Goal: Information Seeking & Learning: Learn about a topic

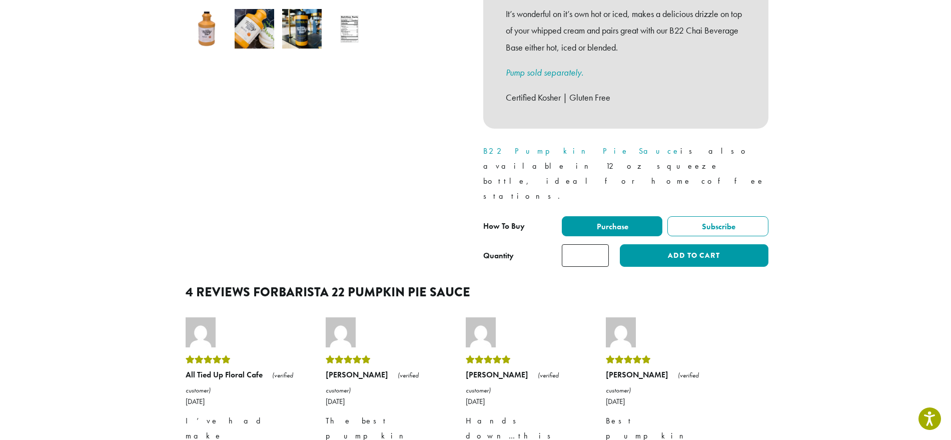
scroll to position [120, 0]
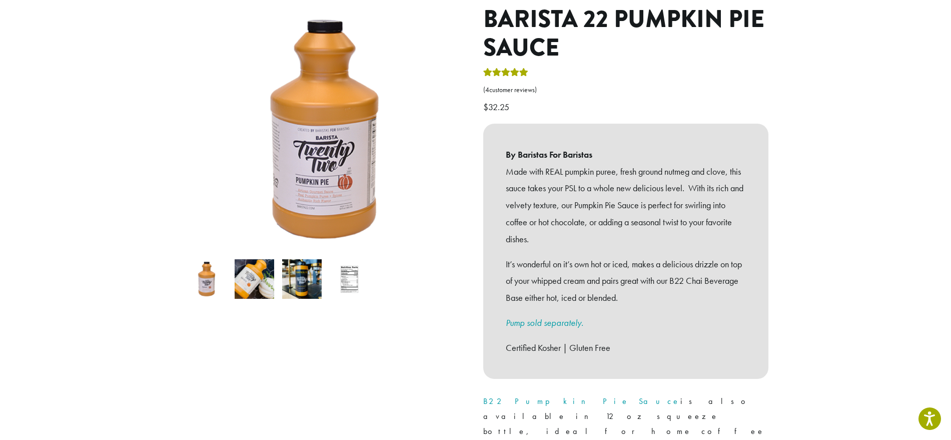
click at [245, 267] on img at bounding box center [255, 279] width 40 height 40
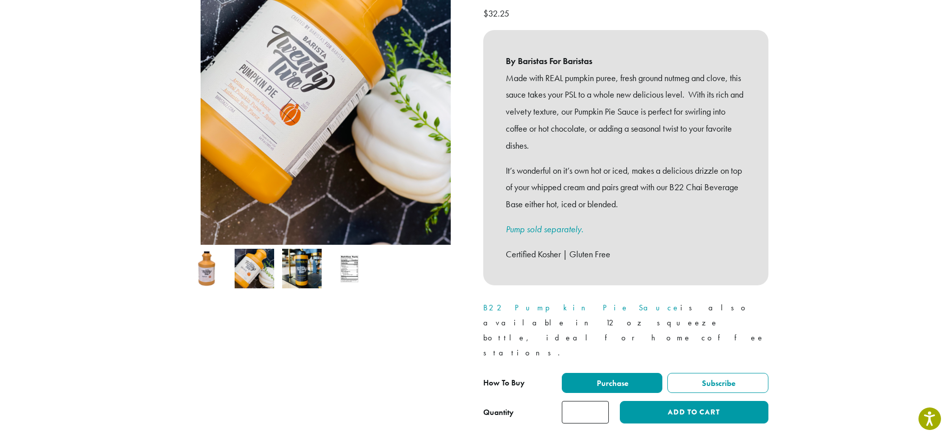
scroll to position [238, 0]
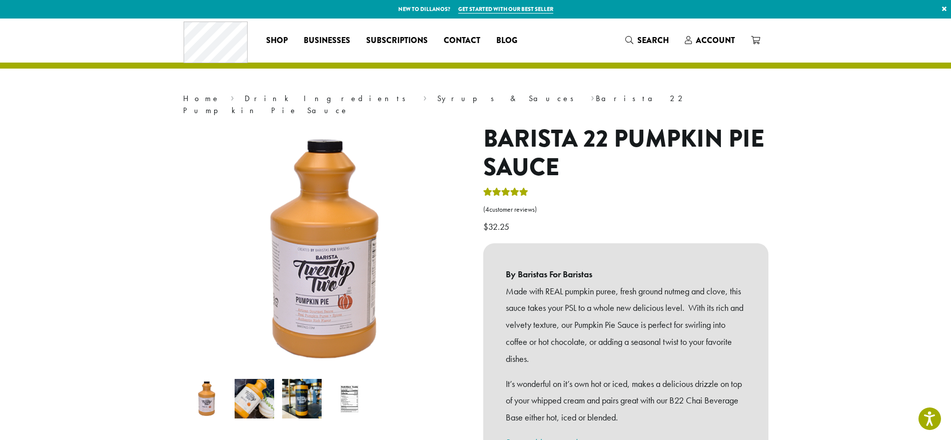
click at [220, 394] on img at bounding box center [207, 399] width 40 height 40
click at [251, 393] on img at bounding box center [255, 399] width 40 height 40
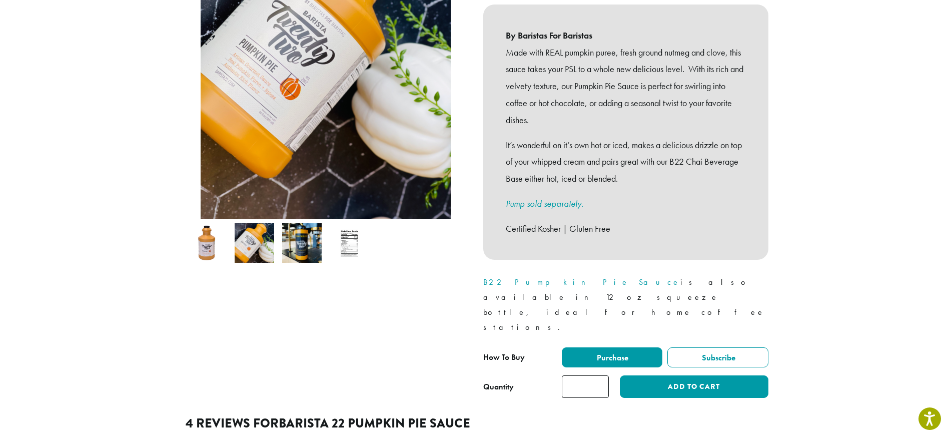
scroll to position [240, 0]
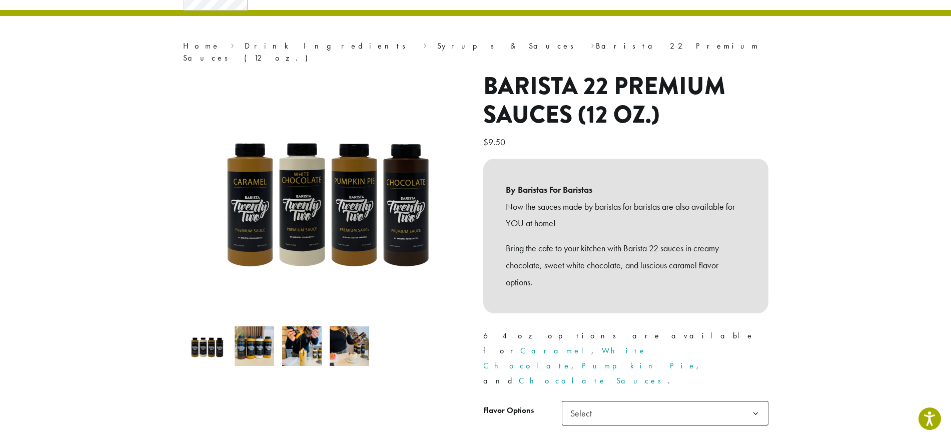
scroll to position [77, 0]
